Goal: Transaction & Acquisition: Obtain resource

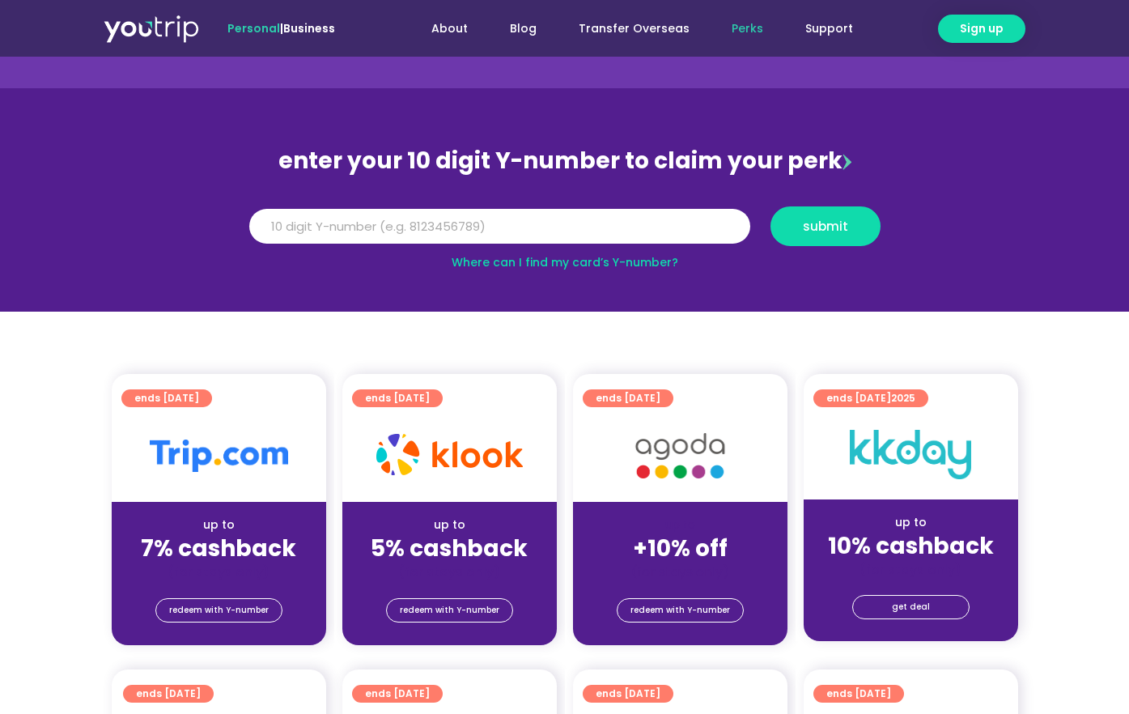
scroll to position [162, 0]
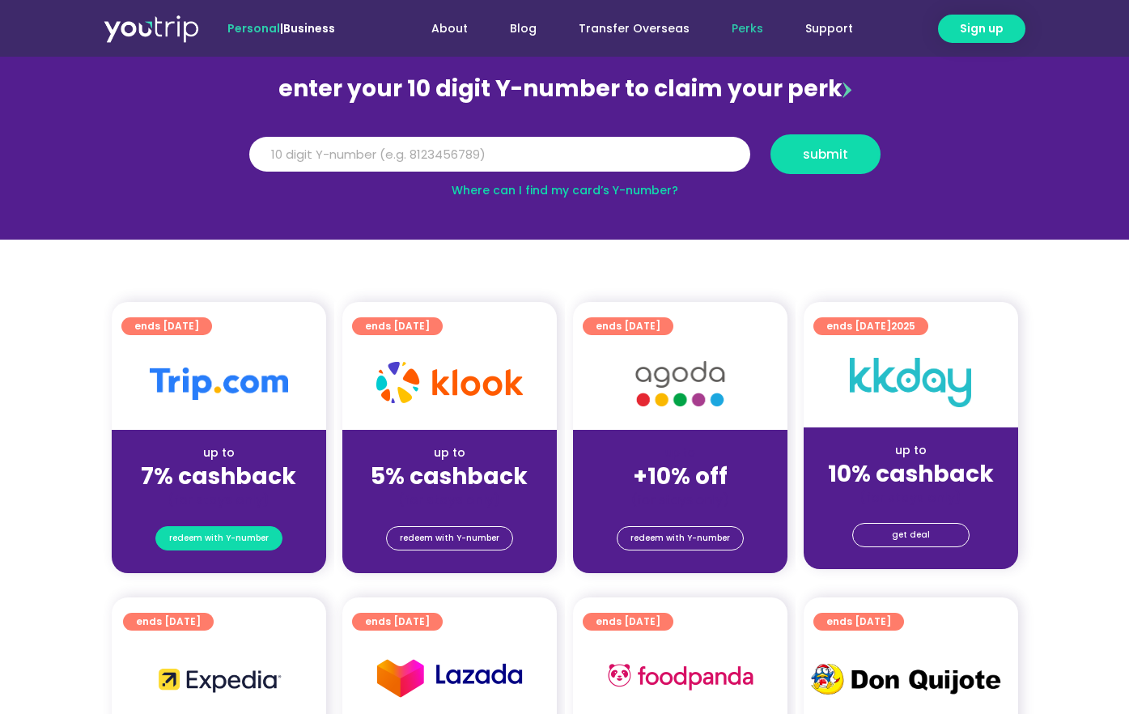
click at [253, 540] on span "redeem with Y-number" at bounding box center [219, 538] width 100 height 23
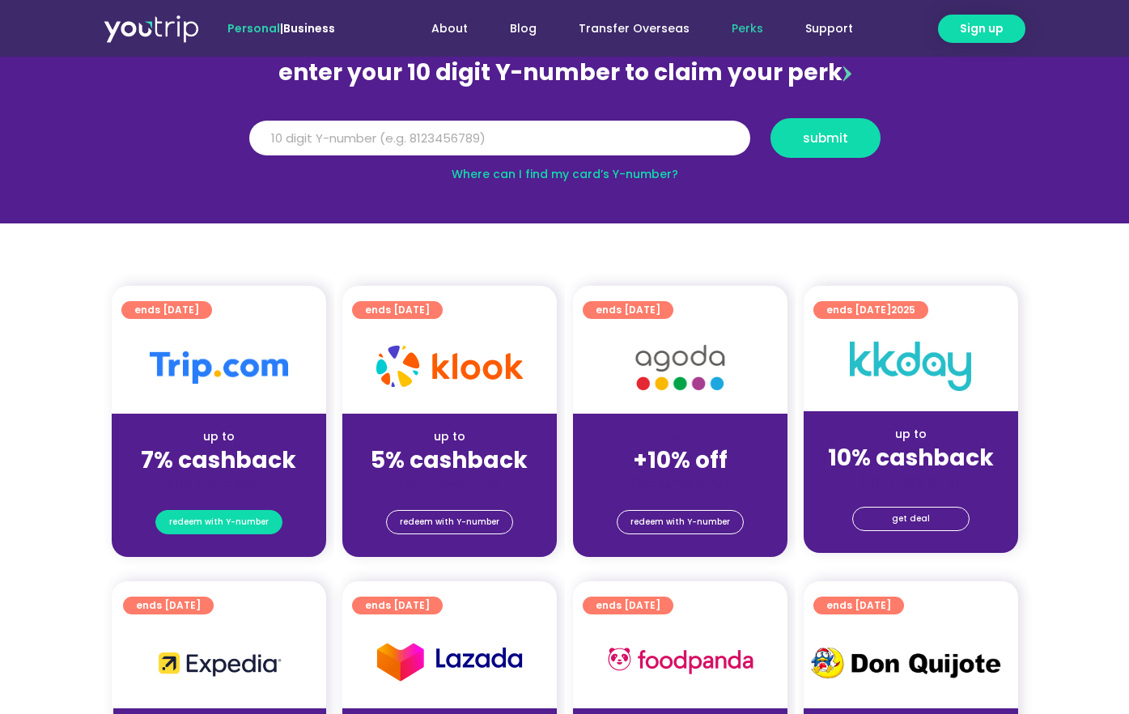
click at [256, 516] on span "redeem with Y-number" at bounding box center [219, 522] width 100 height 23
click at [264, 444] on strong "7% cashback" at bounding box center [218, 460] width 155 height 32
click at [557, 146] on input "Y Number" at bounding box center [499, 139] width 501 height 36
click at [541, 142] on input "Y Number" at bounding box center [499, 139] width 501 height 36
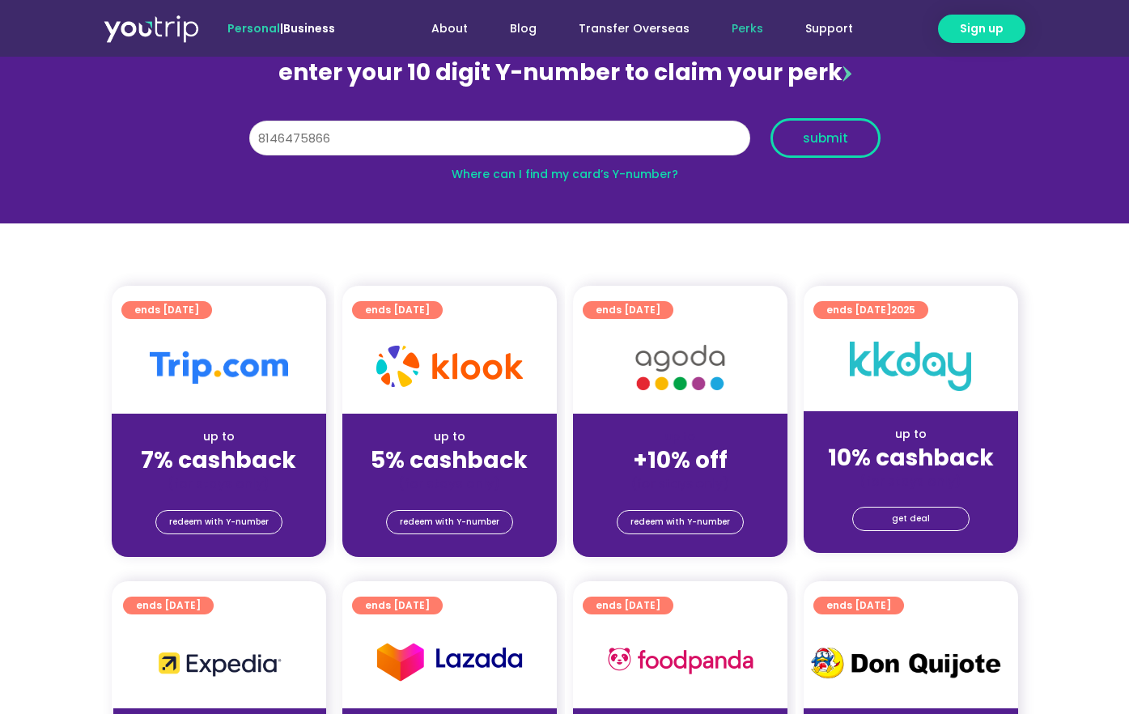
type input "8146475866"
click at [842, 151] on button "submit" at bounding box center [825, 138] width 110 height 40
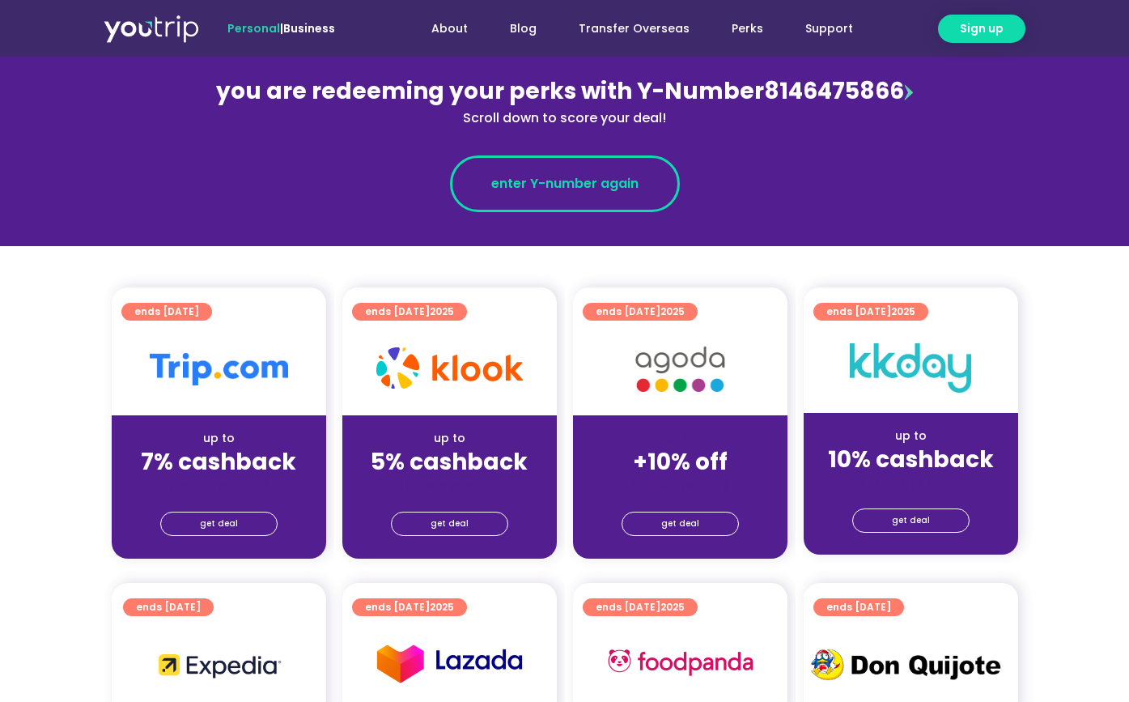
scroll to position [243, 0]
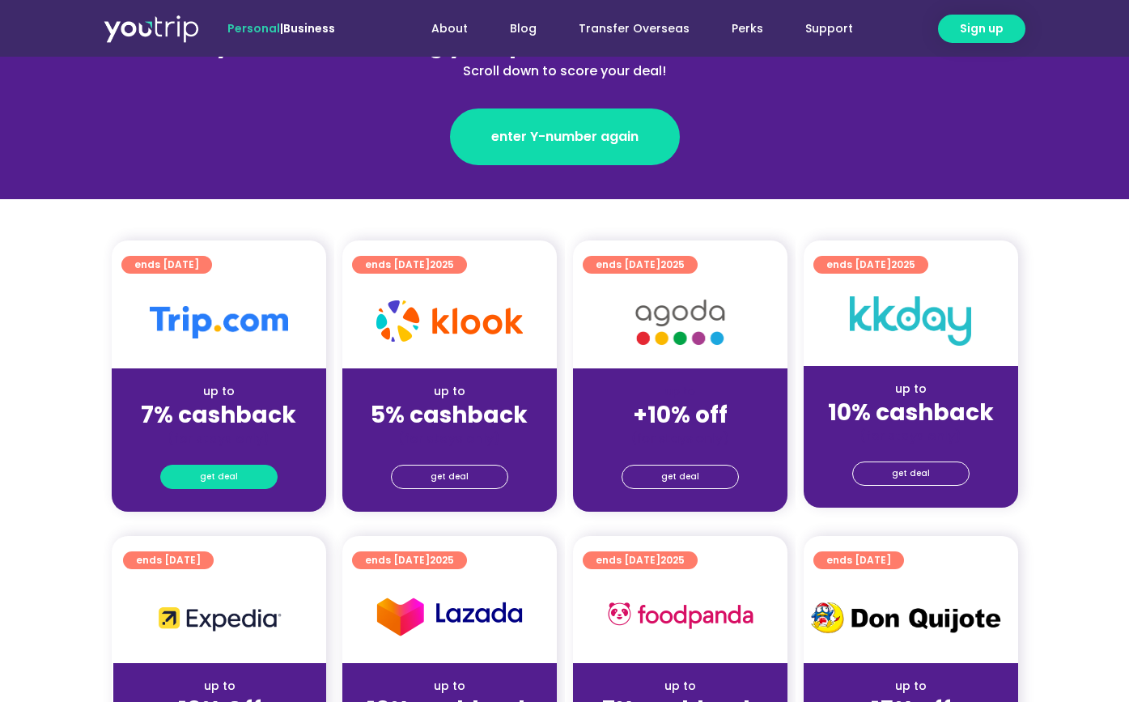
click at [243, 485] on link "get deal" at bounding box center [218, 476] width 117 height 24
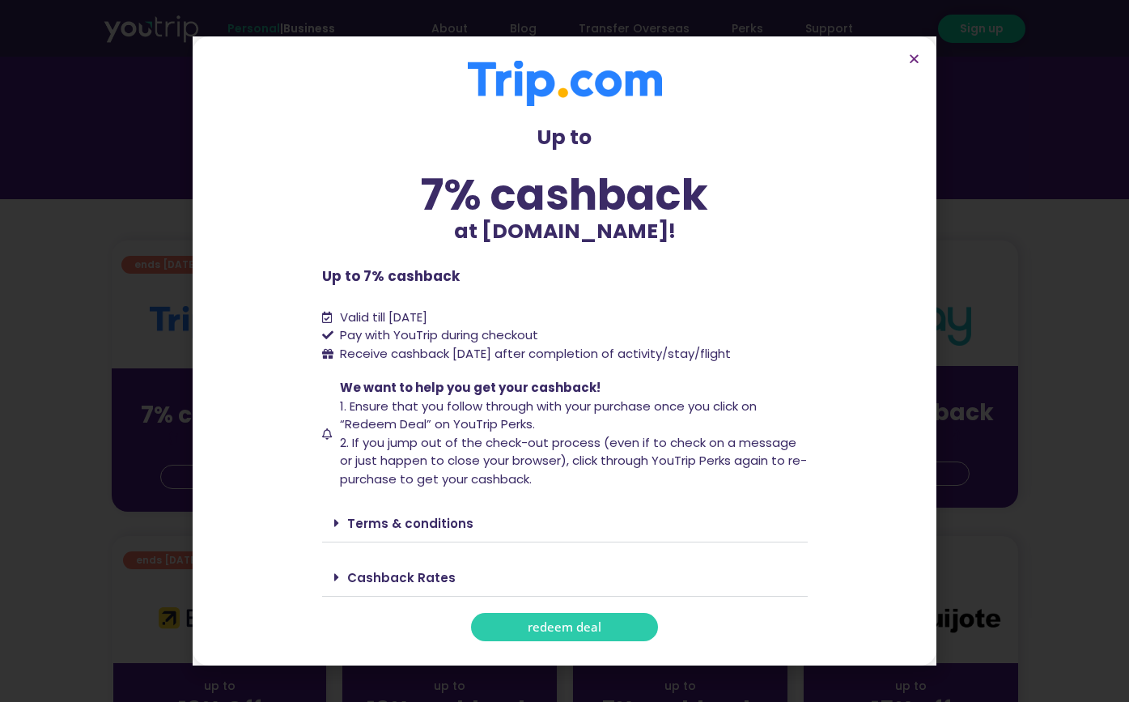
click at [553, 633] on span "redeem deal" at bounding box center [565, 627] width 74 height 12
